Goal: Register for event/course

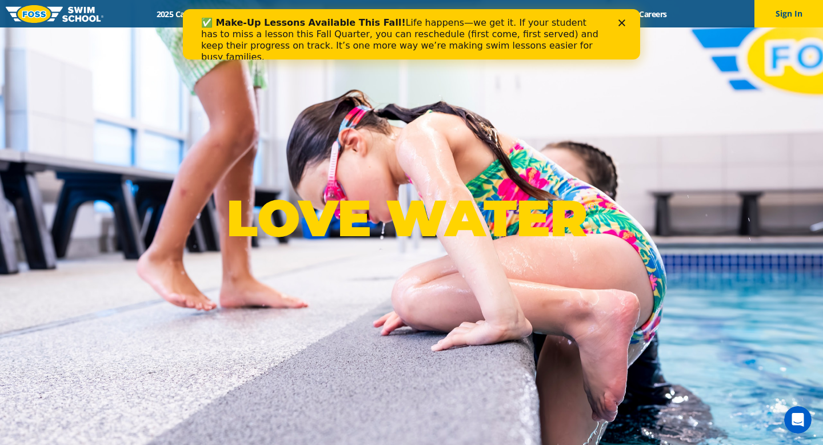
click at [622, 22] on polygon "Close" at bounding box center [622, 22] width 7 height 7
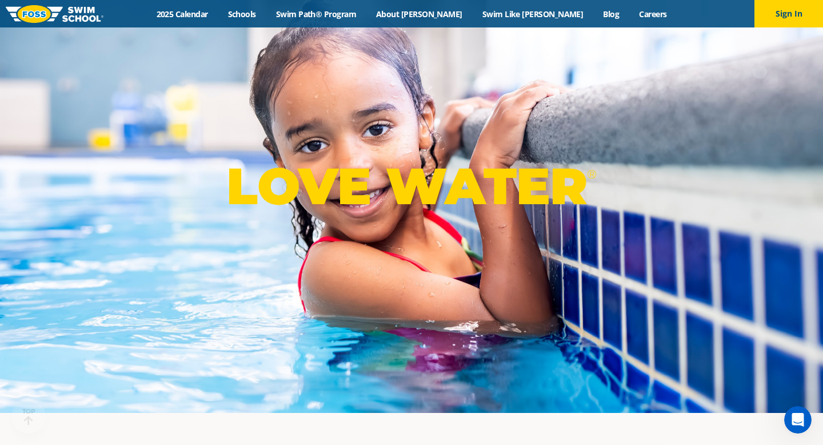
scroll to position [33, 0]
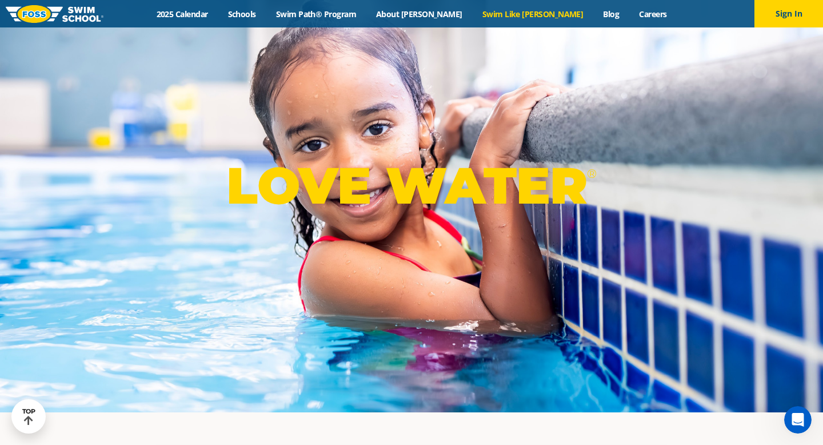
click at [501, 13] on link "Swim Like [PERSON_NAME]" at bounding box center [532, 14] width 121 height 11
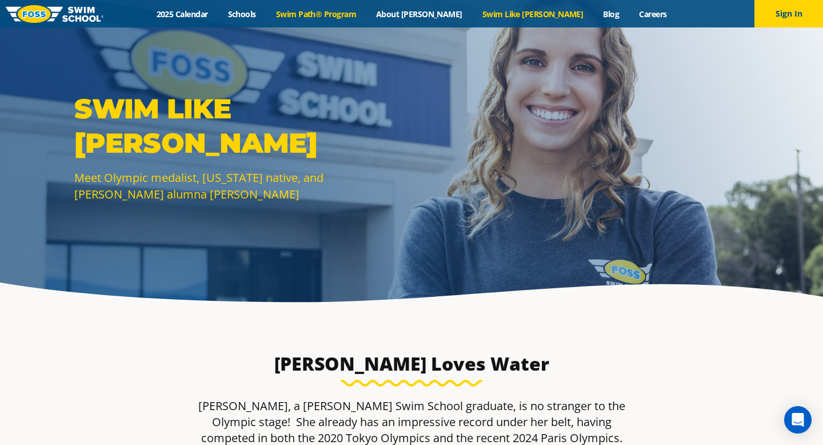
click at [366, 14] on link "Swim Path® Program" at bounding box center [316, 14] width 100 height 11
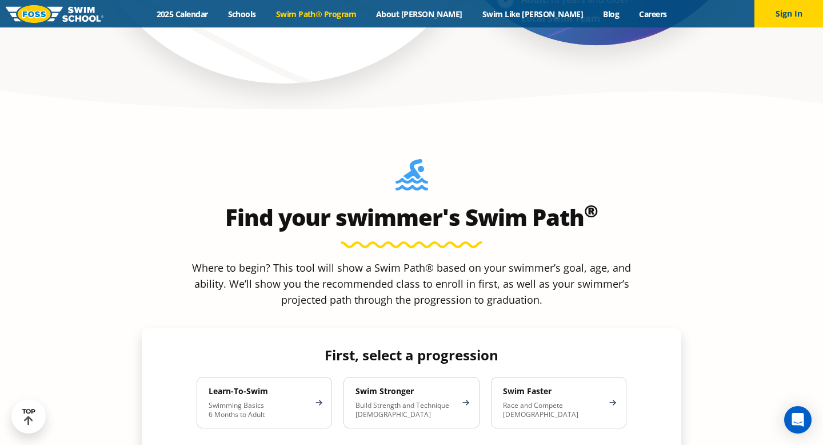
scroll to position [930, 0]
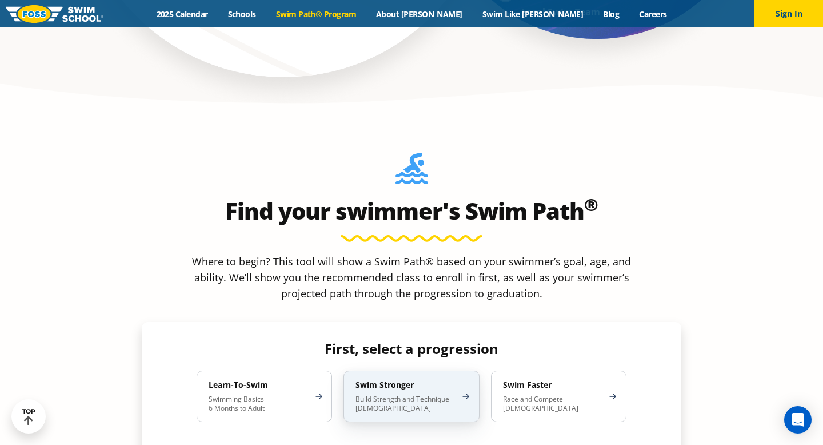
click at [437, 394] on p "Build Strength and Technique 5-13 Years Old" at bounding box center [406, 403] width 100 height 18
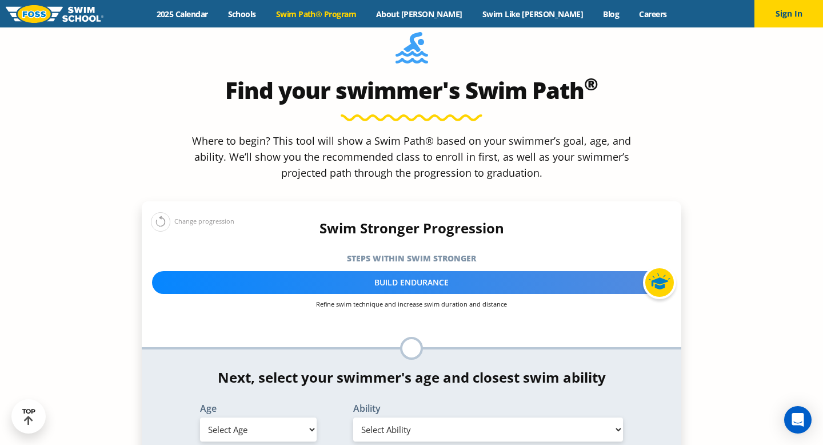
scroll to position [1059, 0]
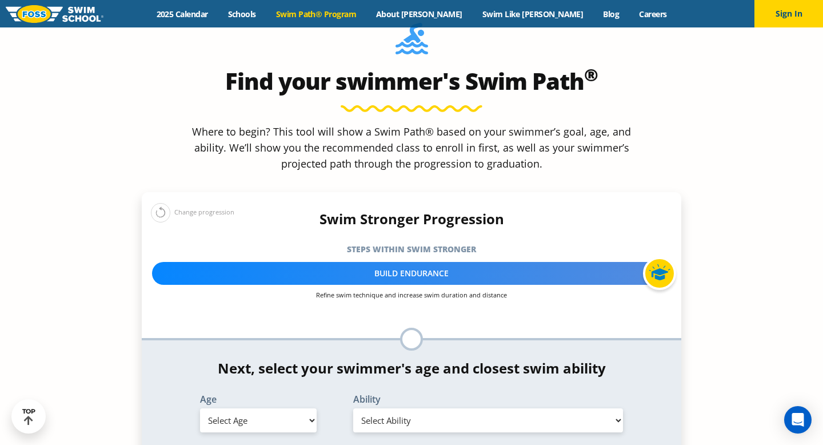
click at [304, 408] on select "Select Age 6 months - 1 year 1 year 2 years 3 years 4 years 5 years 6 years 7 y…" at bounding box center [258, 420] width 117 height 24
select select "8-years"
click at [200, 408] on select "Select Age 6 months - 1 year 1 year 2 years 3 years 4 years 5 years 6 years 7 y…" at bounding box center [258, 420] width 117 height 24
click at [619, 408] on select "Select Ability First in-water experience When in the water, reliant on a life j…" at bounding box center [488, 420] width 270 height 24
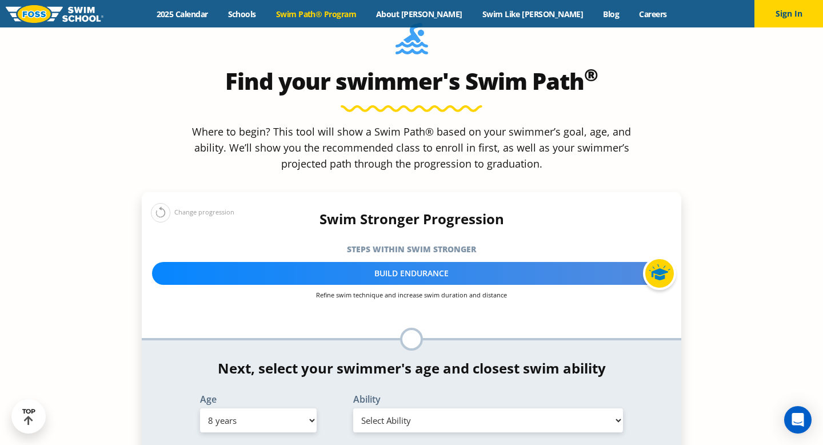
select select "8-years-able-to-swim-front-crawl-40-ft-backstroke-40-ft-and-breaststroke-15-ft"
click at [353, 408] on select "Select Ability First in-water experience When in the water, reliant on a life j…" at bounding box center [488, 420] width 270 height 24
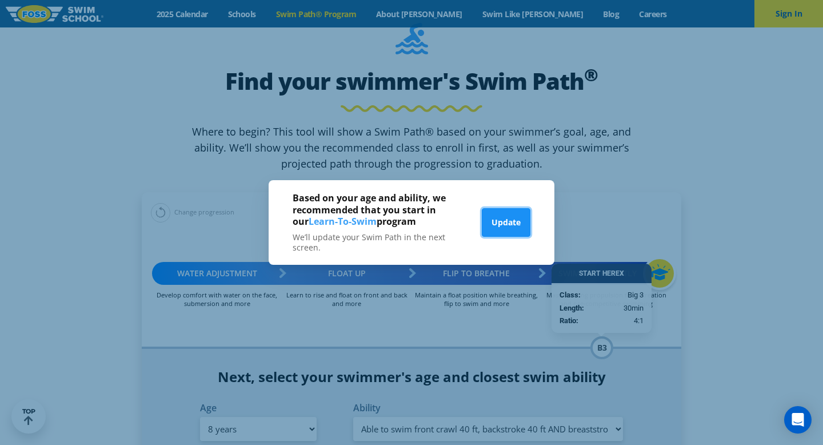
click at [504, 227] on button "Update" at bounding box center [506, 222] width 49 height 29
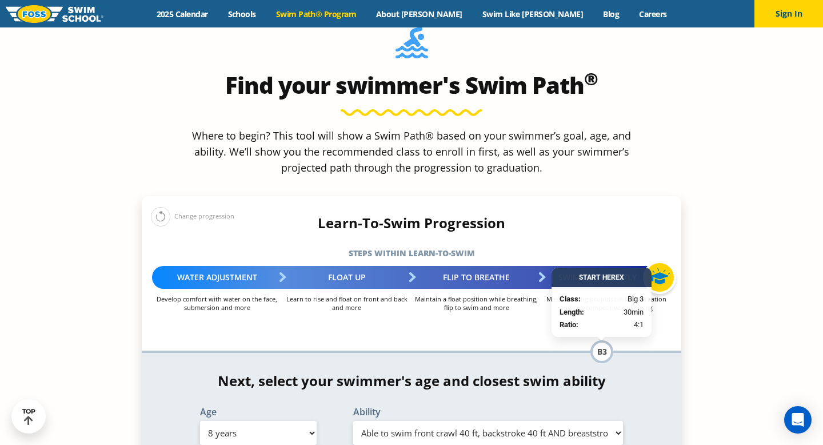
scroll to position [1055, 0]
